Goal: Task Accomplishment & Management: Use online tool/utility

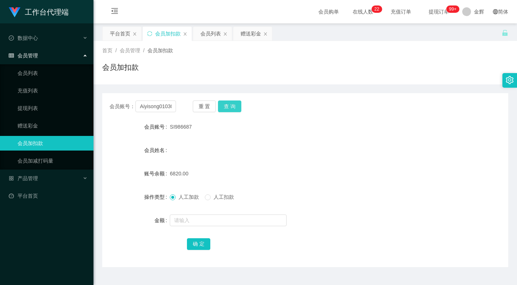
type input "Aiyisong010304"
click at [229, 104] on button "查 询" at bounding box center [229, 106] width 23 height 12
click at [217, 196] on span "人工扣款" at bounding box center [224, 197] width 26 height 6
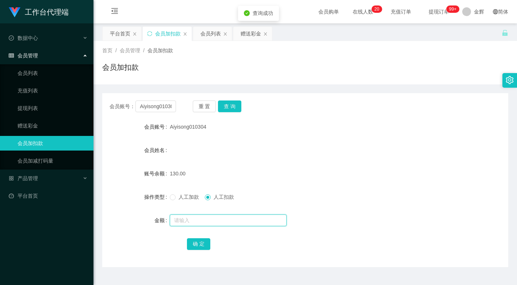
click at [206, 218] on input "text" at bounding box center [228, 220] width 117 height 12
type input "130"
click at [201, 242] on button "确 定" at bounding box center [198, 244] width 23 height 12
click at [194, 216] on input "text" at bounding box center [228, 220] width 117 height 12
type input "500"
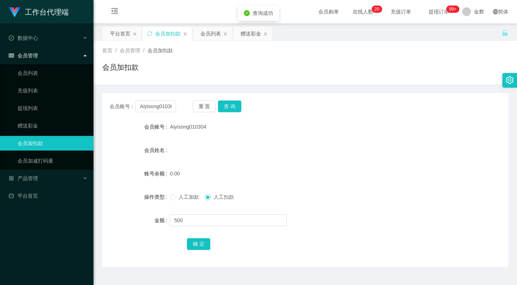
drag, startPoint x: 187, startPoint y: 196, endPoint x: 192, endPoint y: 211, distance: 15.8
click at [187, 196] on span "人工加款" at bounding box center [189, 197] width 26 height 6
click at [198, 240] on button "确 定" at bounding box center [198, 244] width 23 height 12
